Goal: Information Seeking & Learning: Find specific page/section

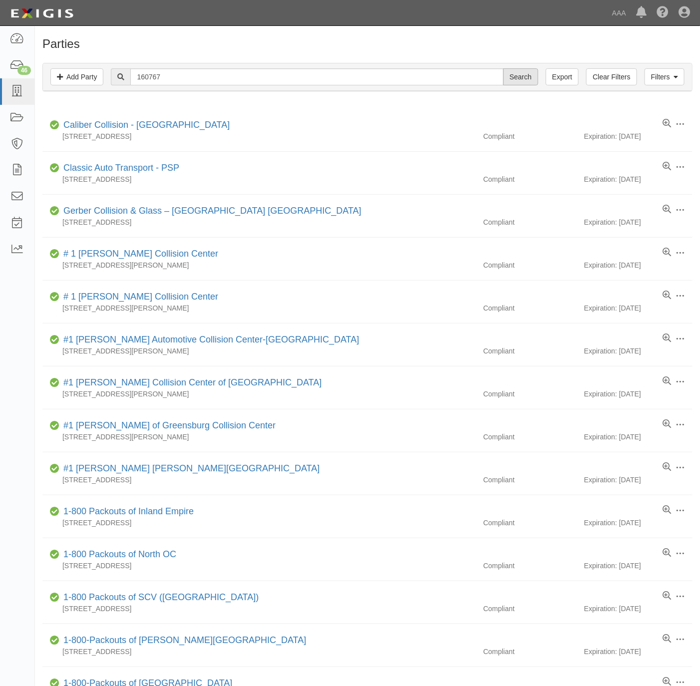
type input "160767"
click at [526, 72] on input "Search" at bounding box center [520, 76] width 35 height 17
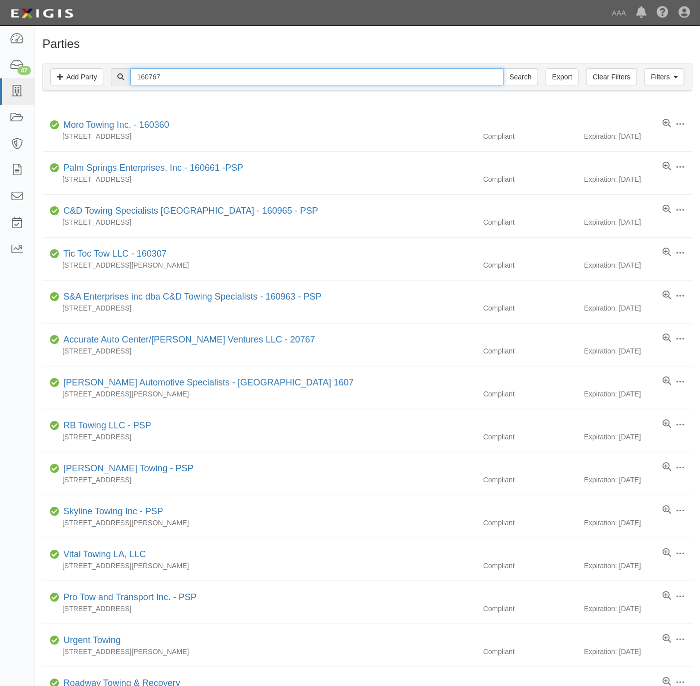
click at [165, 74] on input "160767" at bounding box center [316, 76] width 373 height 17
click at [165, 73] on input "160767" at bounding box center [316, 76] width 373 height 17
click at [168, 74] on input "160767" at bounding box center [316, 76] width 373 height 17
click at [180, 78] on input "160767" at bounding box center [316, 76] width 373 height 17
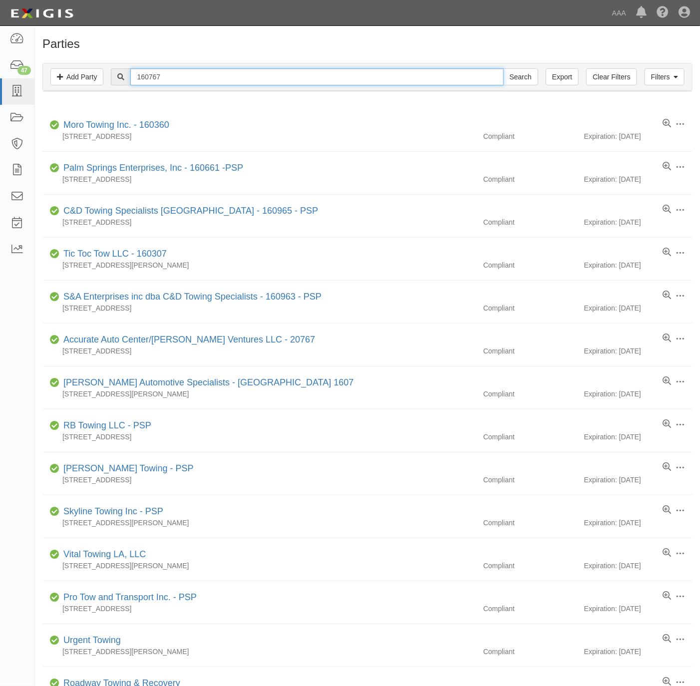
click at [181, 78] on input "160767" at bounding box center [316, 76] width 373 height 17
paste input "MISSION VIEJO TOWING"
type input "MISSION VIEJO TOWING"
click at [511, 78] on input "Search" at bounding box center [520, 76] width 35 height 17
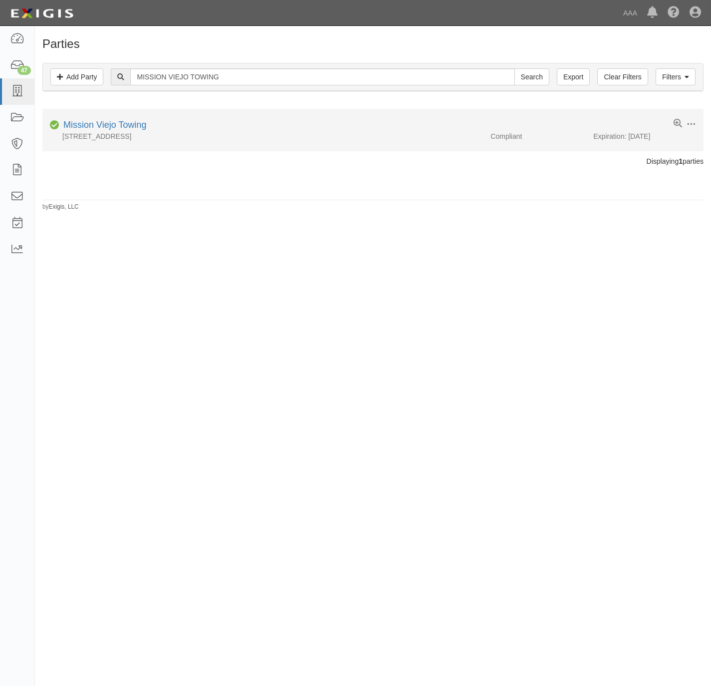
click at [120, 120] on div "Mission Viejo Towing" at bounding box center [102, 125] width 87 height 13
click at [107, 126] on link "Mission Viejo Towing" at bounding box center [104, 125] width 83 height 10
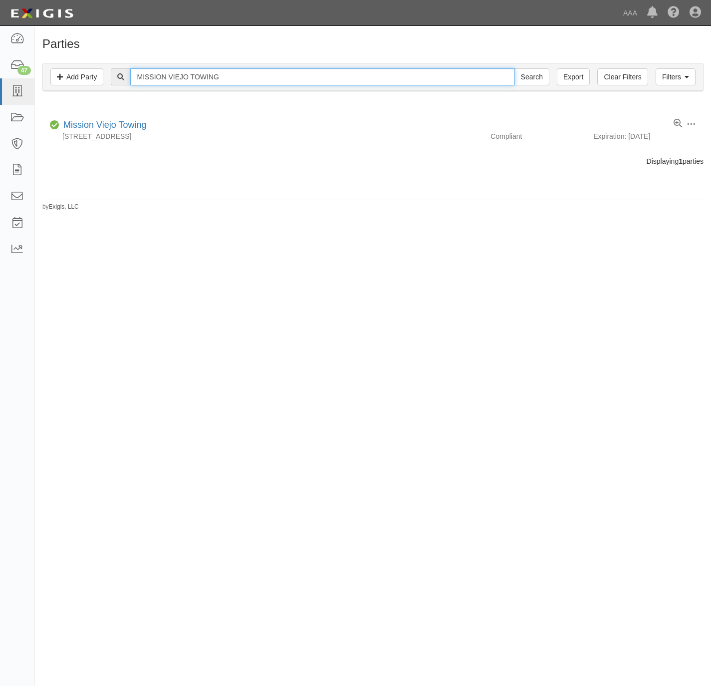
click at [396, 75] on input "MISSION VIEJO TOWING" at bounding box center [322, 76] width 384 height 17
paste input "Speedy's Towing"
type input "Speedy's Towing"
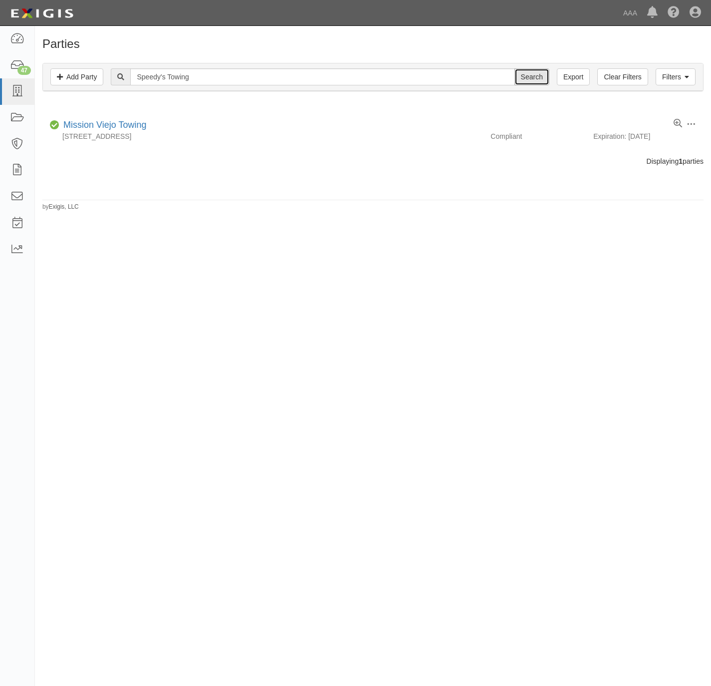
click at [527, 78] on input "Search" at bounding box center [532, 76] width 35 height 17
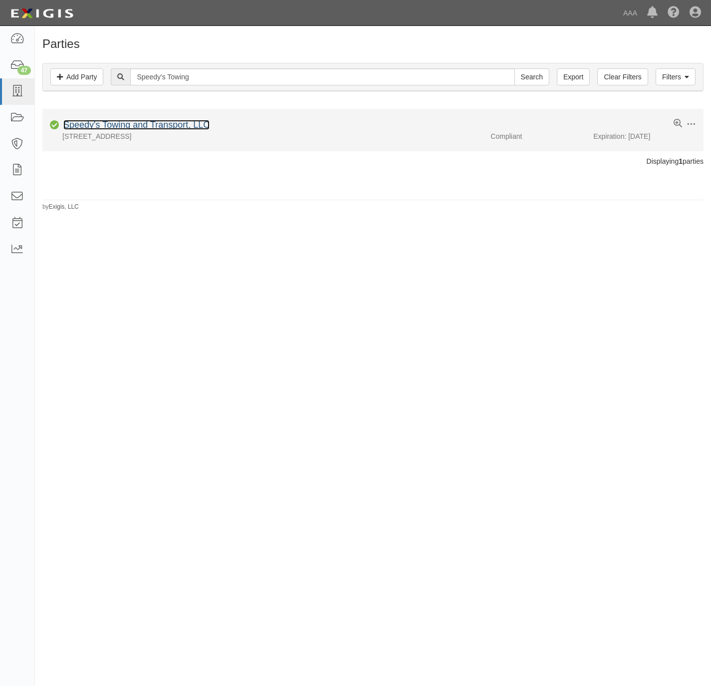
click at [140, 125] on link "Speedy's Towing and Transport, LLC" at bounding box center [136, 125] width 146 height 10
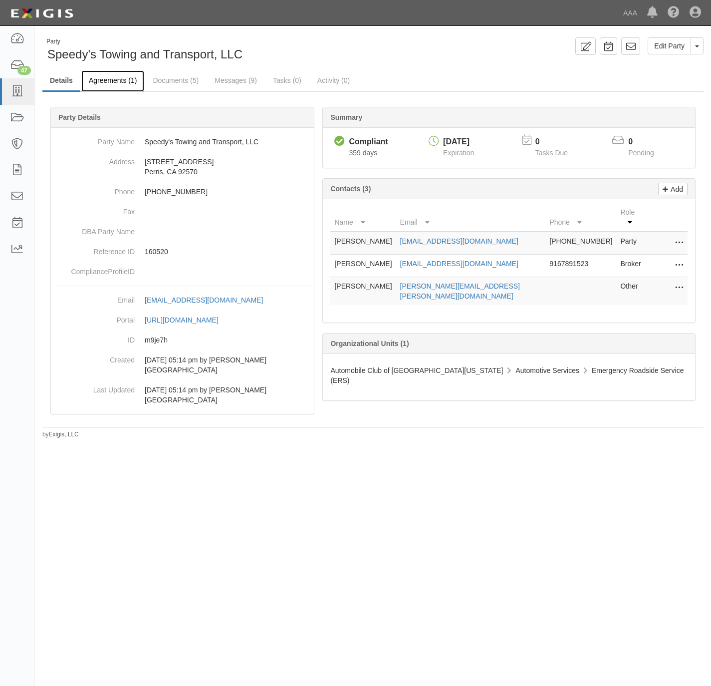
click at [107, 77] on link "Agreements (1)" at bounding box center [112, 80] width 63 height 21
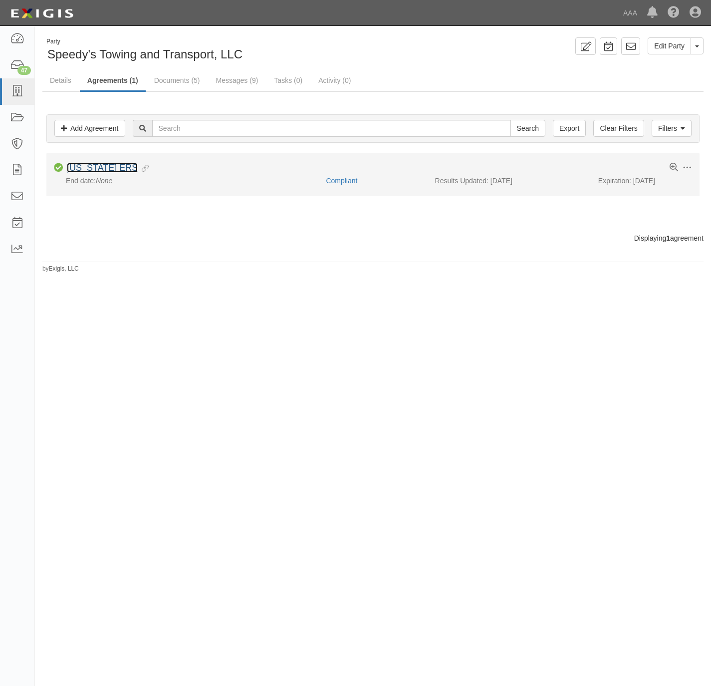
click at [81, 166] on link "California ERS" at bounding box center [102, 168] width 71 height 10
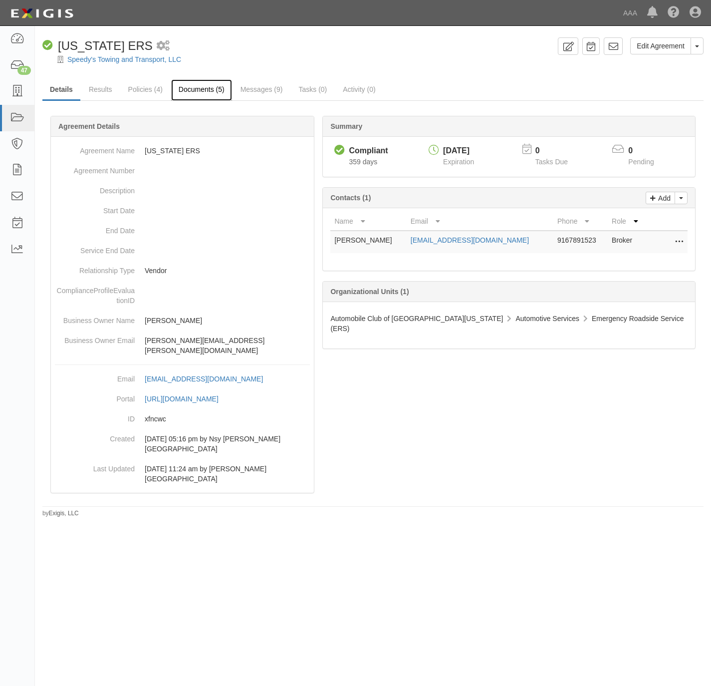
drag, startPoint x: 186, startPoint y: 86, endPoint x: 210, endPoint y: 82, distance: 24.2
click at [186, 86] on link "Documents (5)" at bounding box center [201, 89] width 61 height 21
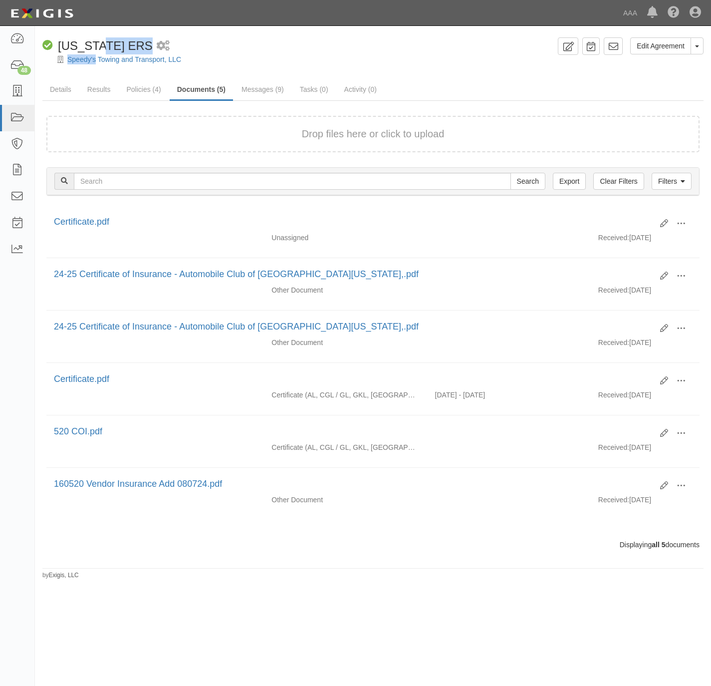
click at [94, 53] on div "Edit Agreement Toggle Agreement Dropdown View Audit Trail Archive Agreement Pla…" at bounding box center [373, 50] width 676 height 27
copy div "nia ERS 1 scheduled workflow Speedy's"
click at [120, 60] on link "Speedy's Towing and Transport, LLC" at bounding box center [124, 59] width 114 height 8
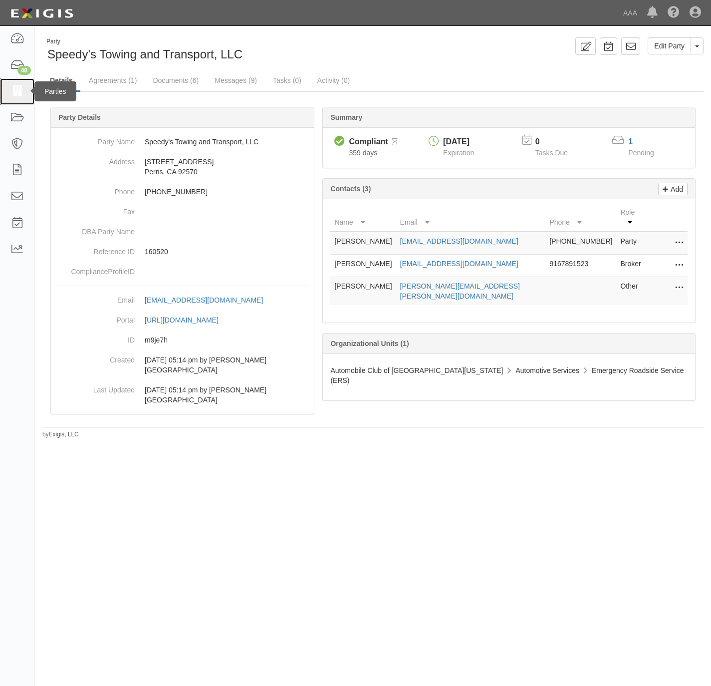
drag, startPoint x: 14, startPoint y: 86, endPoint x: 18, endPoint y: 82, distance: 5.3
click at [15, 86] on icon at bounding box center [17, 91] width 14 height 11
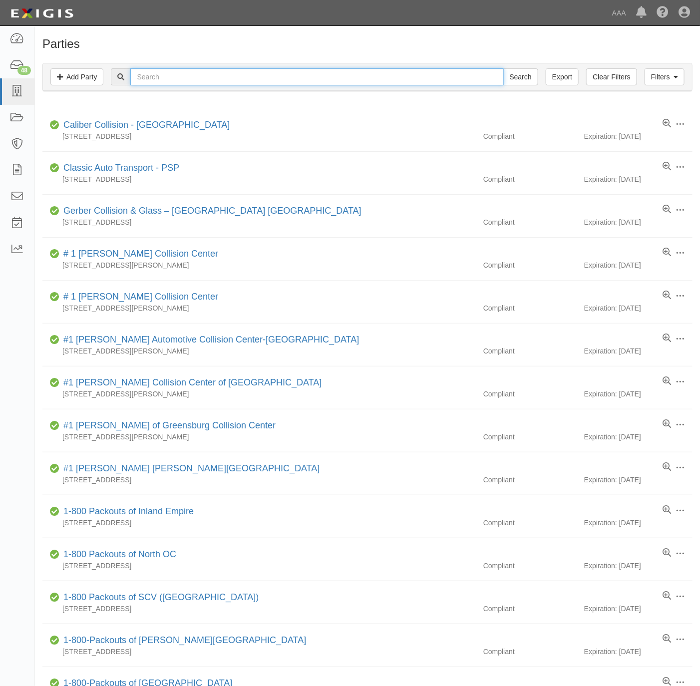
click at [159, 74] on input "text" at bounding box center [316, 76] width 373 height 17
paste input "AL431"
type input "AL431"
click at [515, 75] on input "Search" at bounding box center [520, 76] width 35 height 17
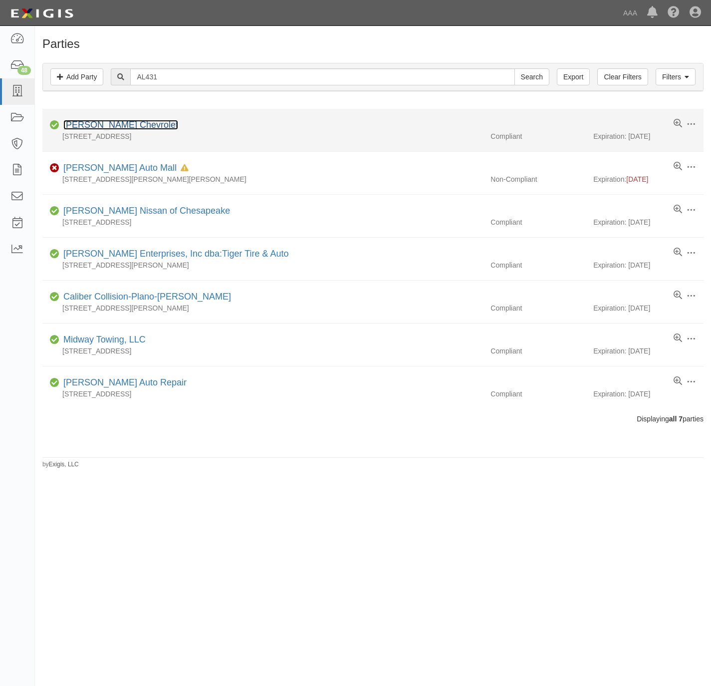
drag, startPoint x: 0, startPoint y: 0, endPoint x: 101, endPoint y: 122, distance: 158.1
click at [101, 122] on link "[PERSON_NAME] Chevrolet" at bounding box center [120, 125] width 115 height 10
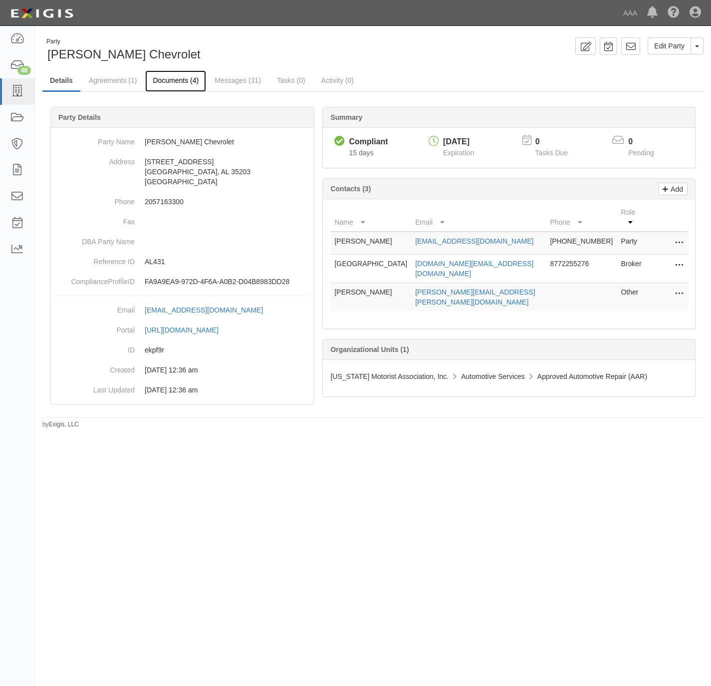
click at [183, 78] on link "Documents (4)" at bounding box center [175, 80] width 61 height 21
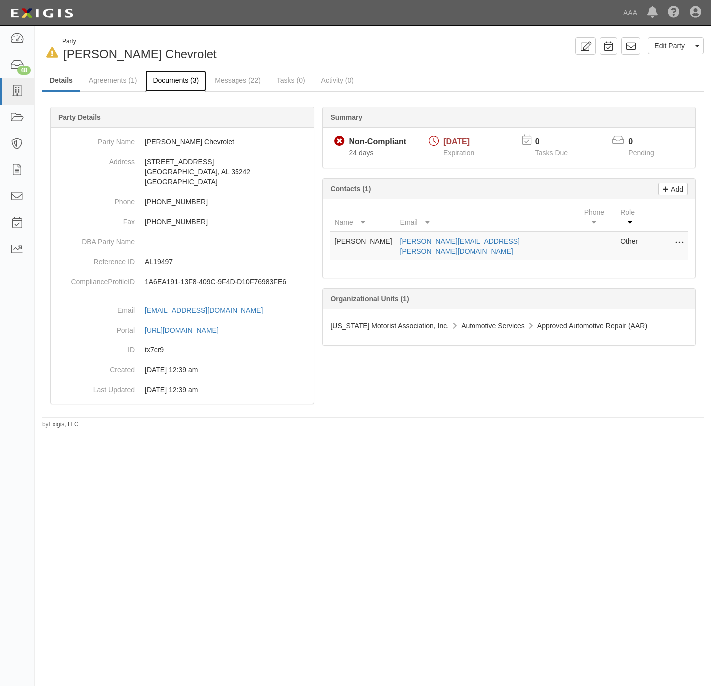
click at [182, 74] on link "Documents (3)" at bounding box center [175, 80] width 61 height 21
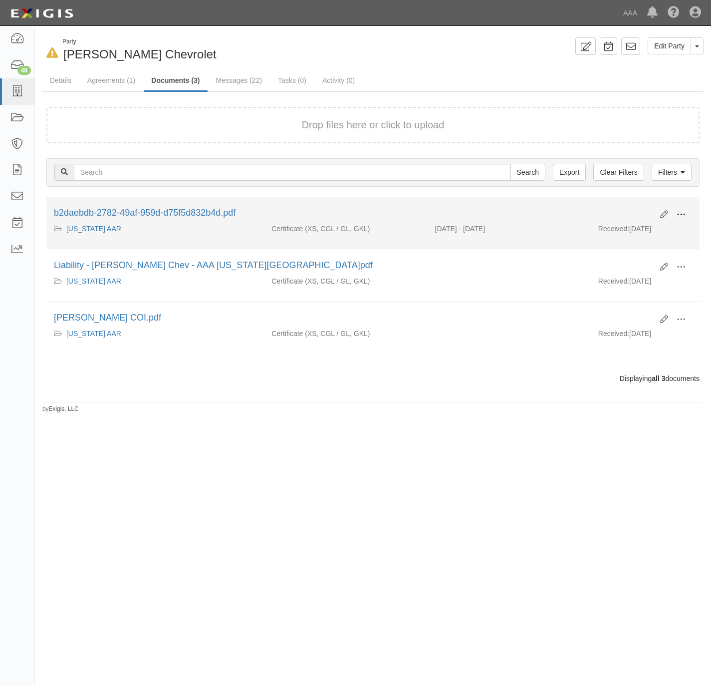
click at [680, 212] on span at bounding box center [681, 214] width 9 height 9
click at [620, 230] on link "View" at bounding box center [633, 229] width 79 height 18
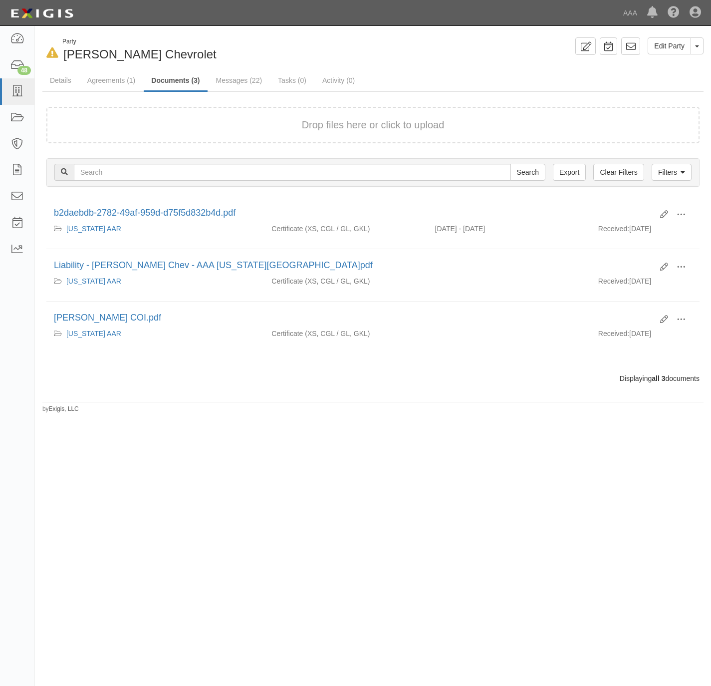
click at [198, 124] on div "Drop files here or click to upload" at bounding box center [372, 125] width 631 height 14
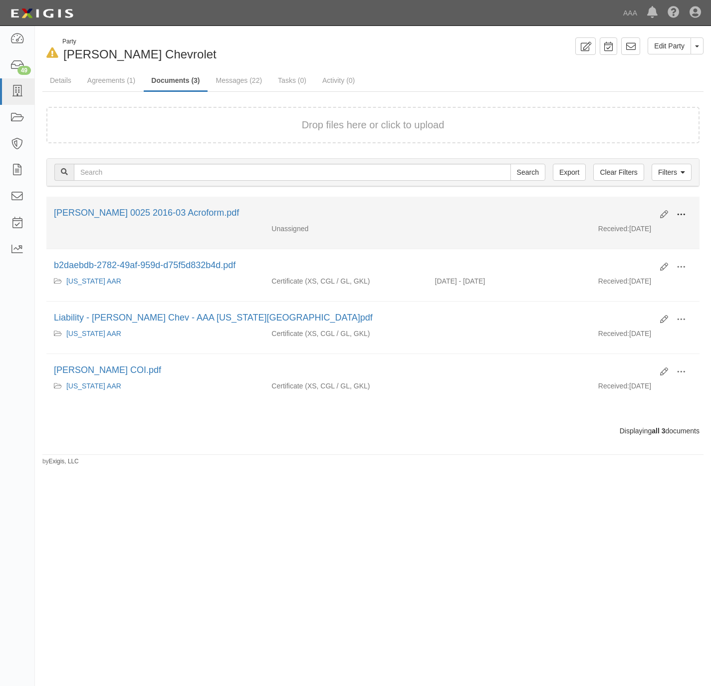
click at [682, 213] on span at bounding box center [681, 214] width 9 height 9
click at [647, 228] on link "View" at bounding box center [633, 229] width 79 height 18
click at [685, 210] on span at bounding box center [681, 214] width 9 height 9
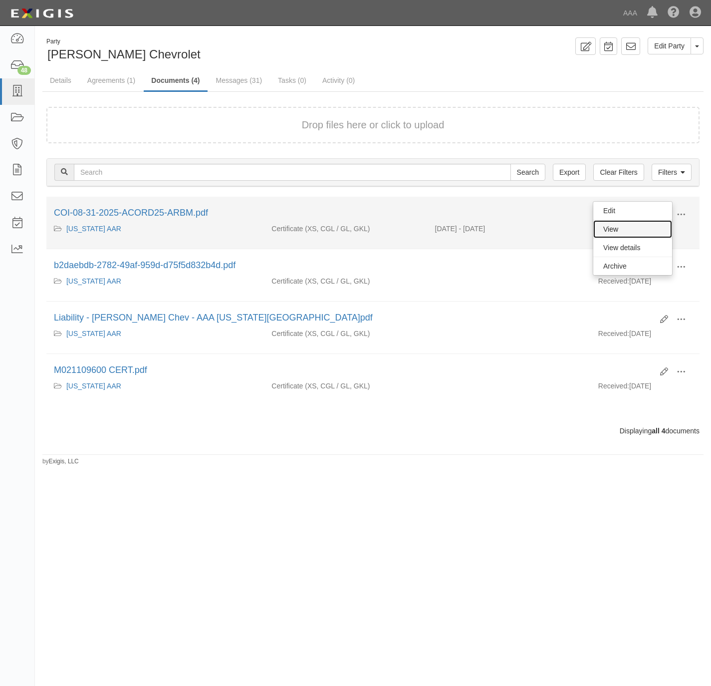
click at [629, 223] on link "View" at bounding box center [633, 229] width 79 height 18
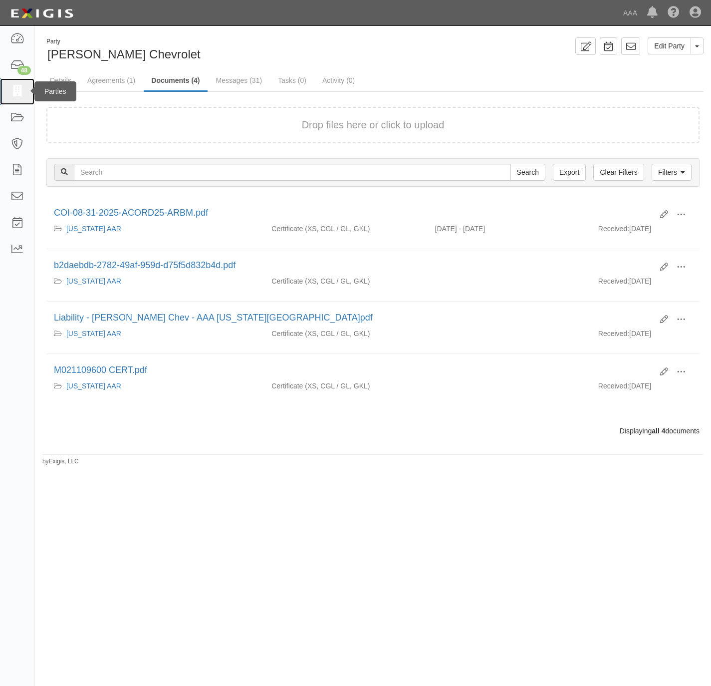
click at [12, 86] on icon at bounding box center [17, 91] width 14 height 11
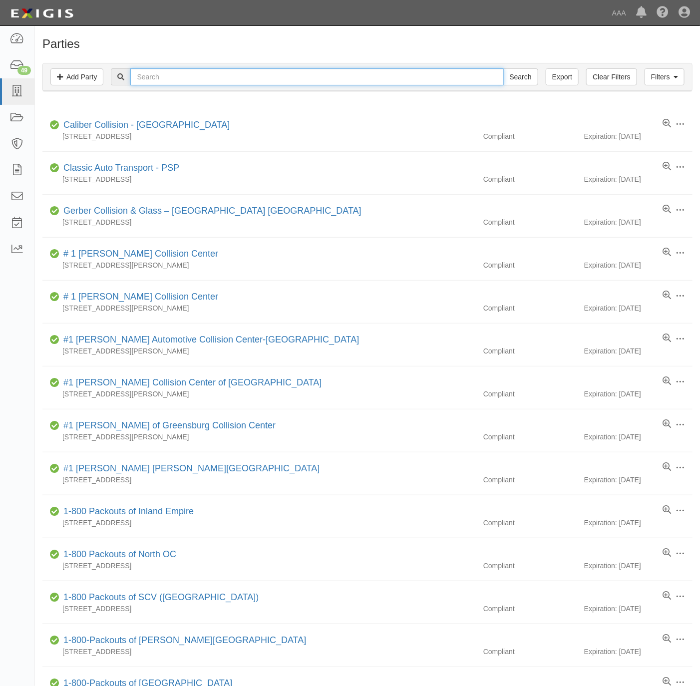
click at [212, 75] on input "text" at bounding box center [316, 76] width 373 height 17
paste input "Sand Canyon Union Tire & Auto Repair"
type input "Sand Canyon Union Tire & Auto Repair"
click at [503, 68] on input "Search" at bounding box center [520, 76] width 35 height 17
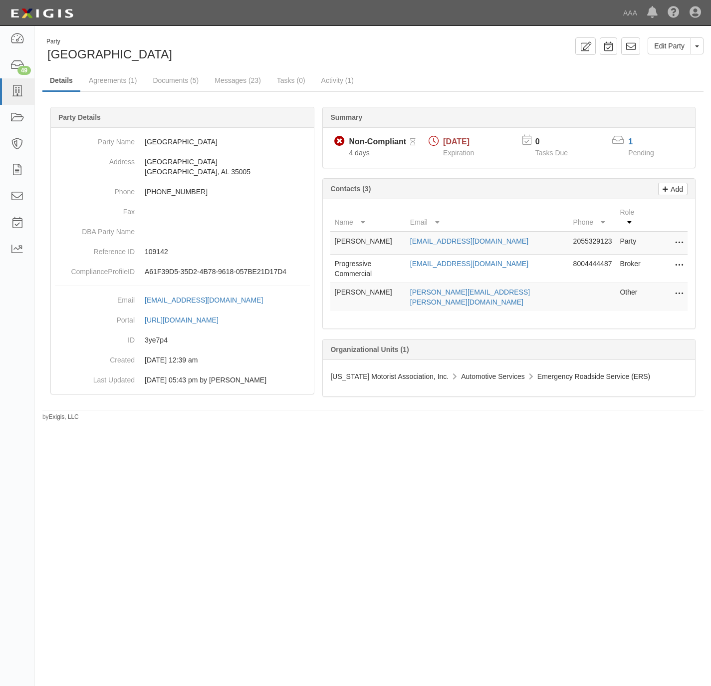
drag, startPoint x: 212, startPoint y: 430, endPoint x: 216, endPoint y: 427, distance: 5.3
click at [214, 429] on div "Party Magic City Edit Party Toggle Party Dropdown View Audit Trail Archive Part…" at bounding box center [355, 338] width 711 height 617
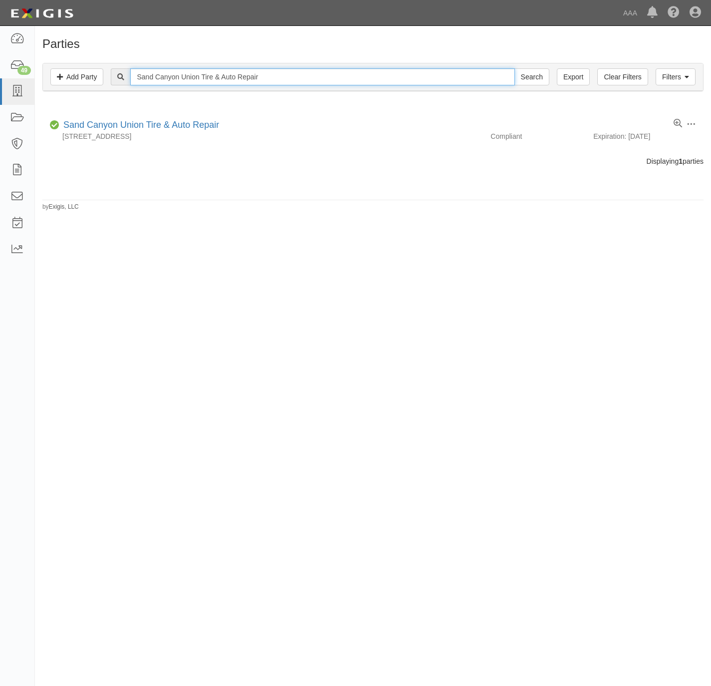
click at [217, 75] on input "Sand Canyon Union Tire & Auto Repair" at bounding box center [322, 76] width 384 height 17
click at [217, 76] on input "Sand Canyon Union Tire & Auto Repair" at bounding box center [322, 76] width 384 height 17
paste input "Autotech"
type input "Autotech"
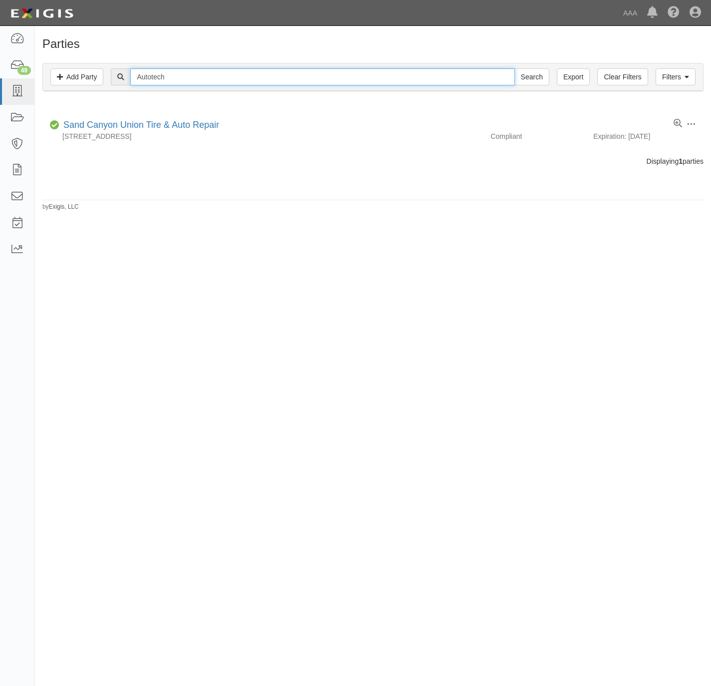
click at [515, 68] on input "Search" at bounding box center [532, 76] width 35 height 17
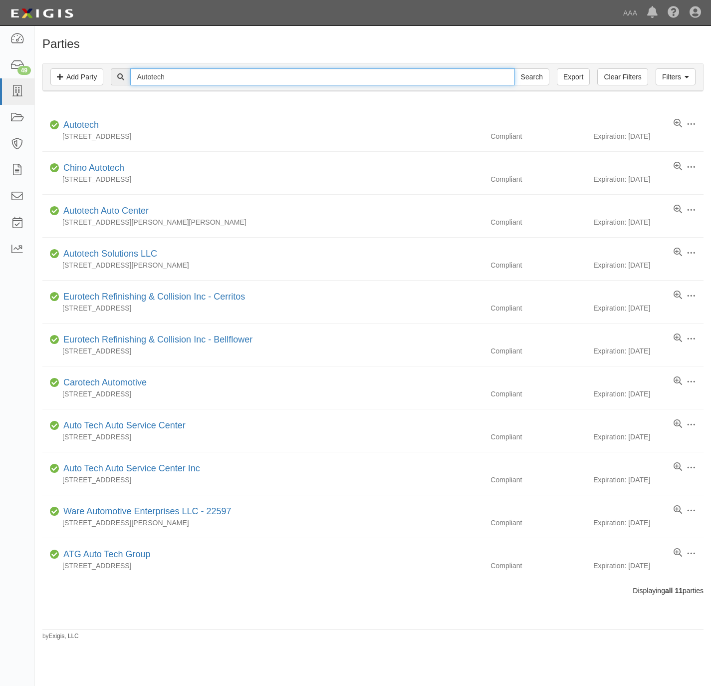
click at [210, 73] on input "Autotech" at bounding box center [322, 76] width 384 height 17
paste input "West El Cajon Automotive & Transmission"
type input "West El Cajon Automotive & Transmission"
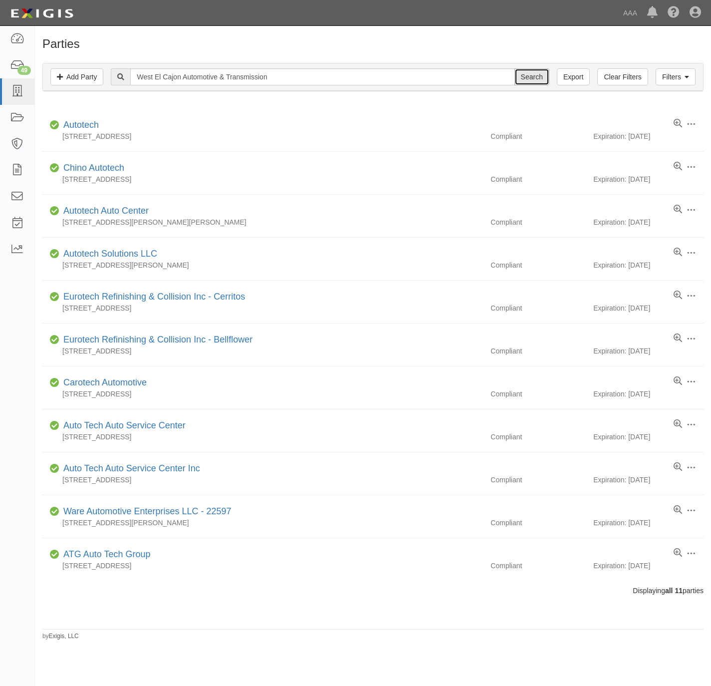
click at [528, 79] on input "Search" at bounding box center [532, 76] width 35 height 17
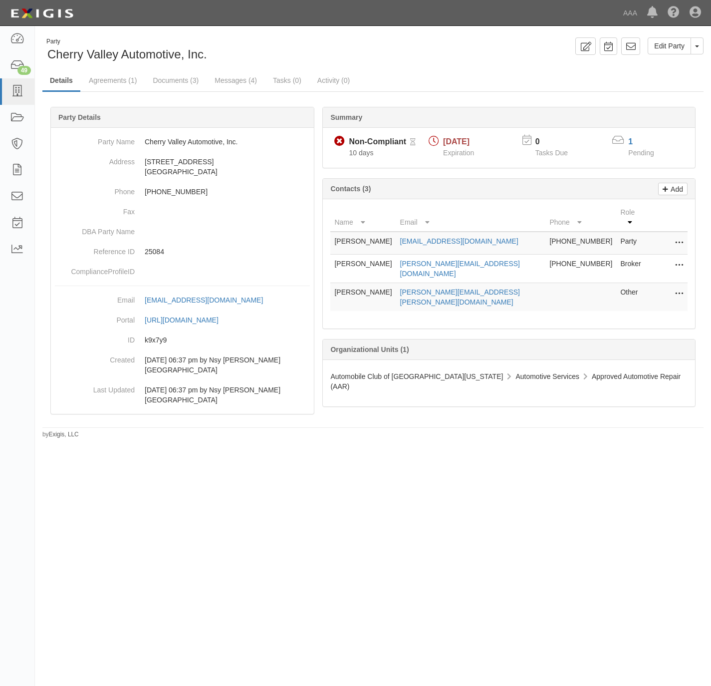
click at [183, 495] on div "Party Cherry Valley Automotive, Inc. Edit Party Toggle Party Dropdown View Audi…" at bounding box center [355, 338] width 711 height 617
click at [626, 141] on div "1" at bounding box center [647, 141] width 46 height 12
click at [628, 140] on link "1" at bounding box center [630, 141] width 4 height 8
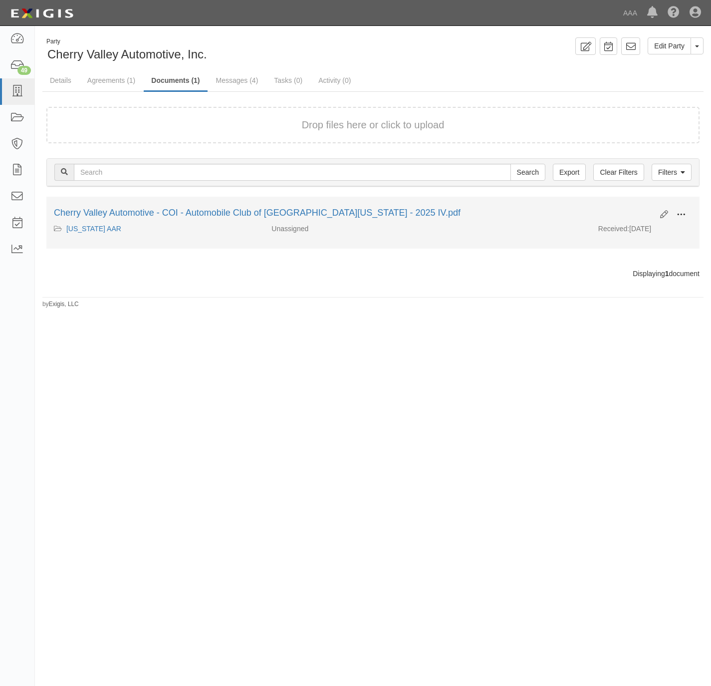
click at [677, 211] on span at bounding box center [681, 214] width 9 height 9
click at [636, 227] on link "View" at bounding box center [633, 229] width 79 height 18
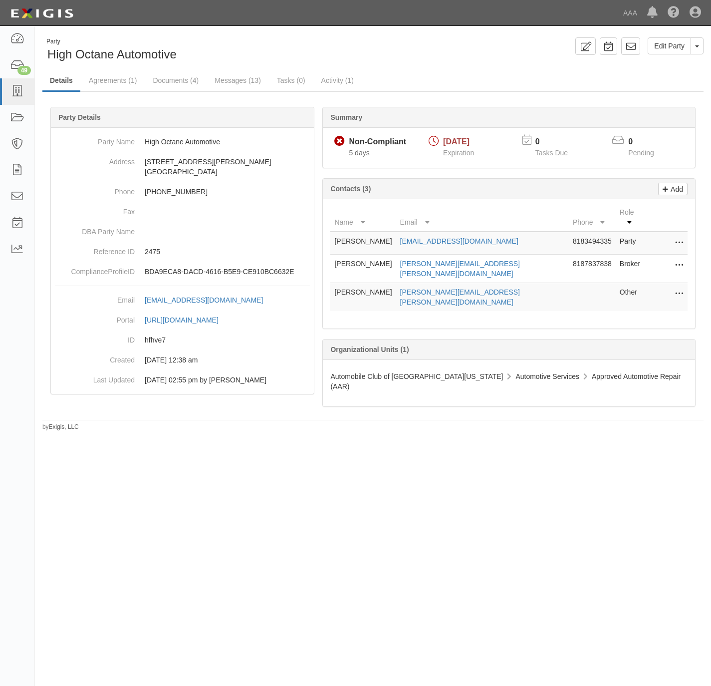
drag, startPoint x: 308, startPoint y: 553, endPoint x: 309, endPoint y: 532, distance: 21.0
click at [308, 550] on div "Party High Octane Automotive Edit Party Toggle Party Dropdown View Audit Trail …" at bounding box center [355, 338] width 711 height 617
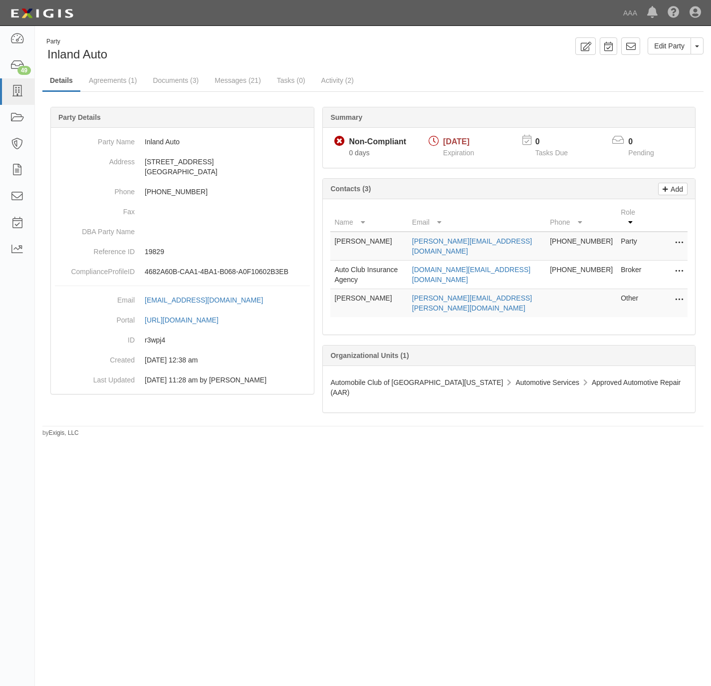
click at [308, 466] on div "Party Inland Auto Edit Party Toggle Party Dropdown View Audit Trail Archive Par…" at bounding box center [355, 338] width 711 height 617
